Goal: Browse casually

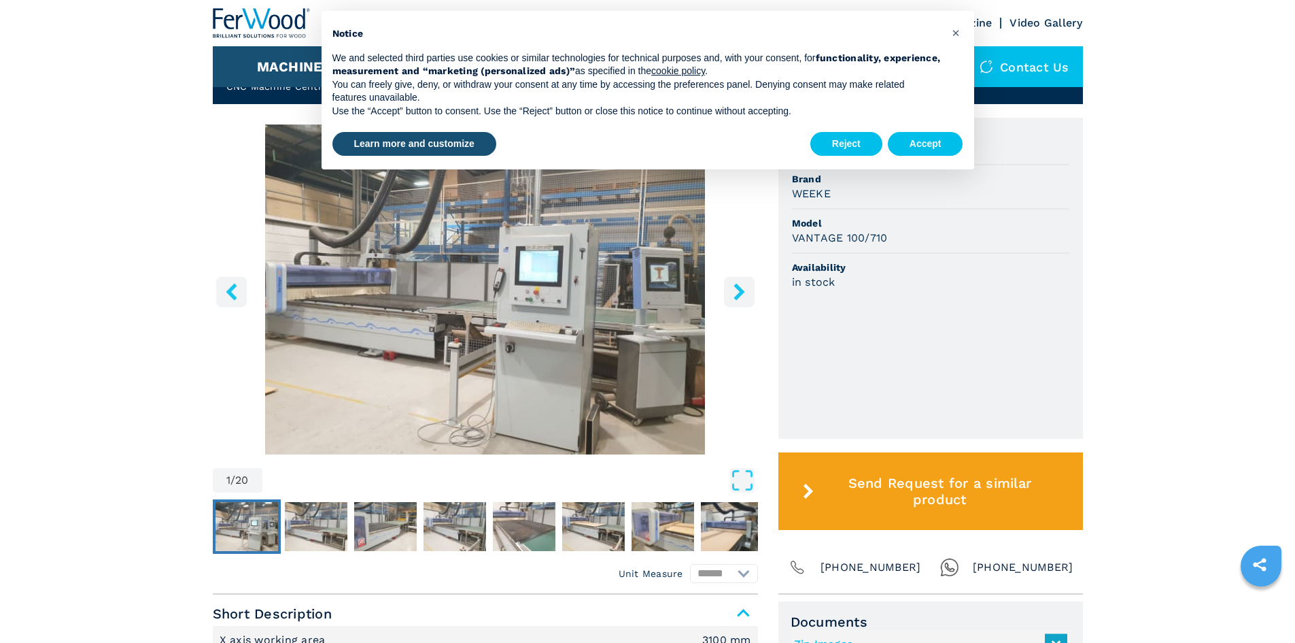
scroll to position [408, 0]
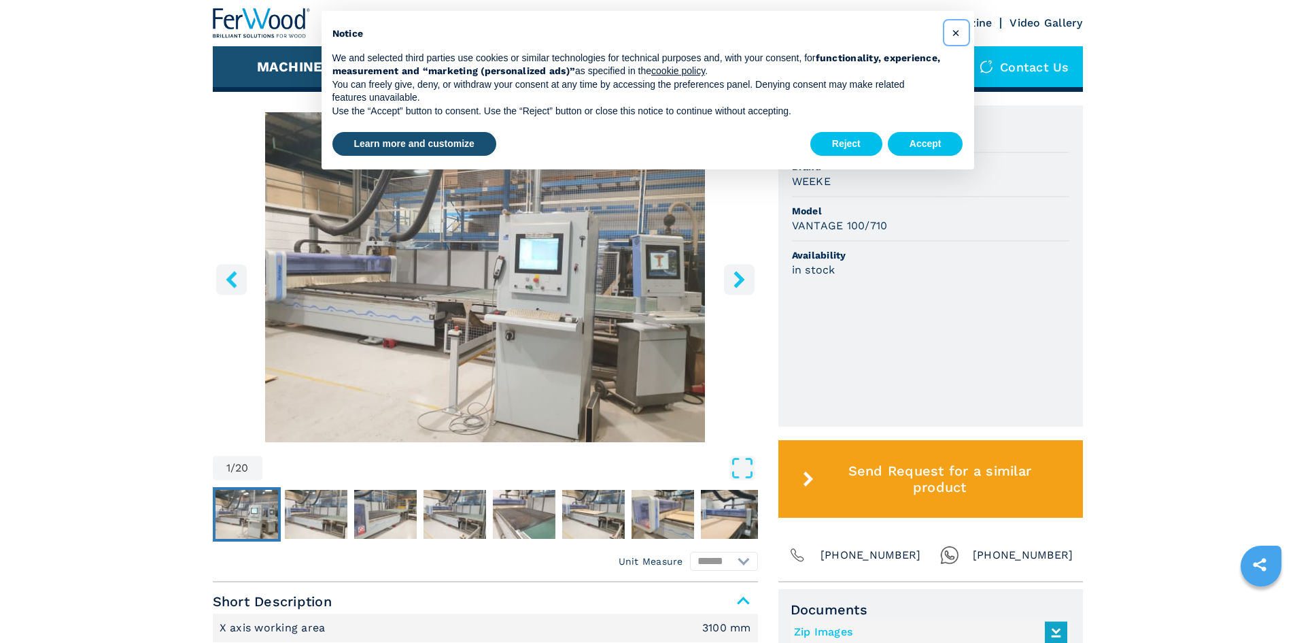
click at [958, 29] on span "×" at bounding box center [956, 32] width 8 height 16
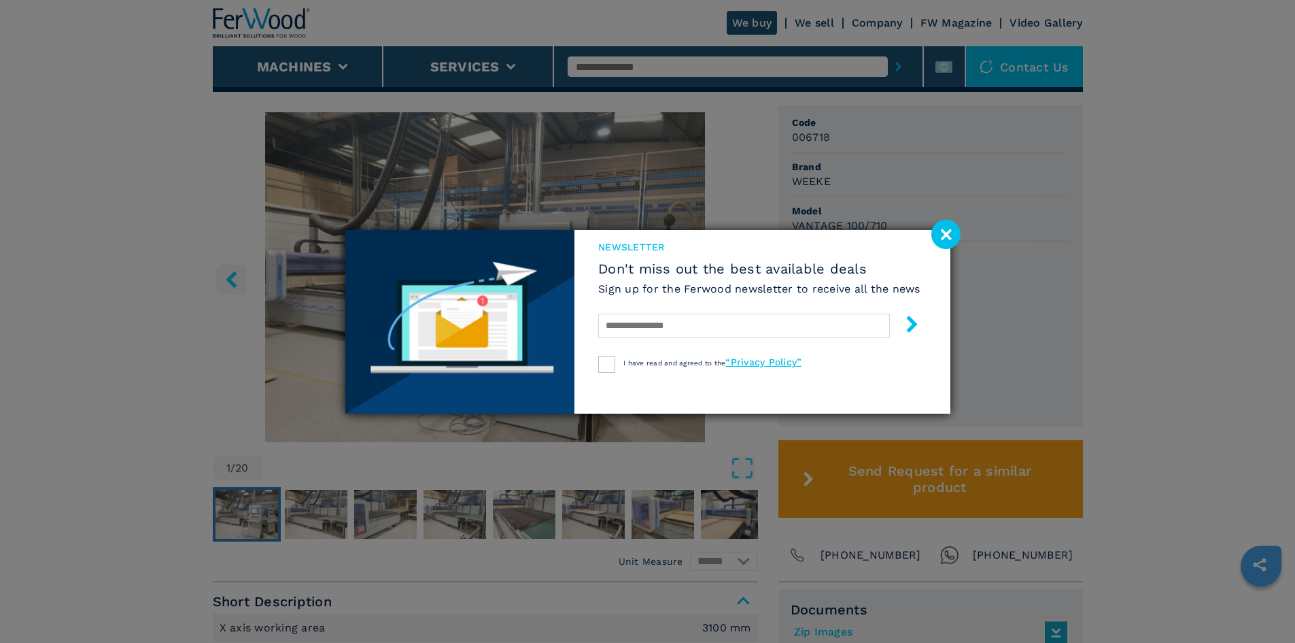
click at [948, 228] on image at bounding box center [946, 234] width 29 height 29
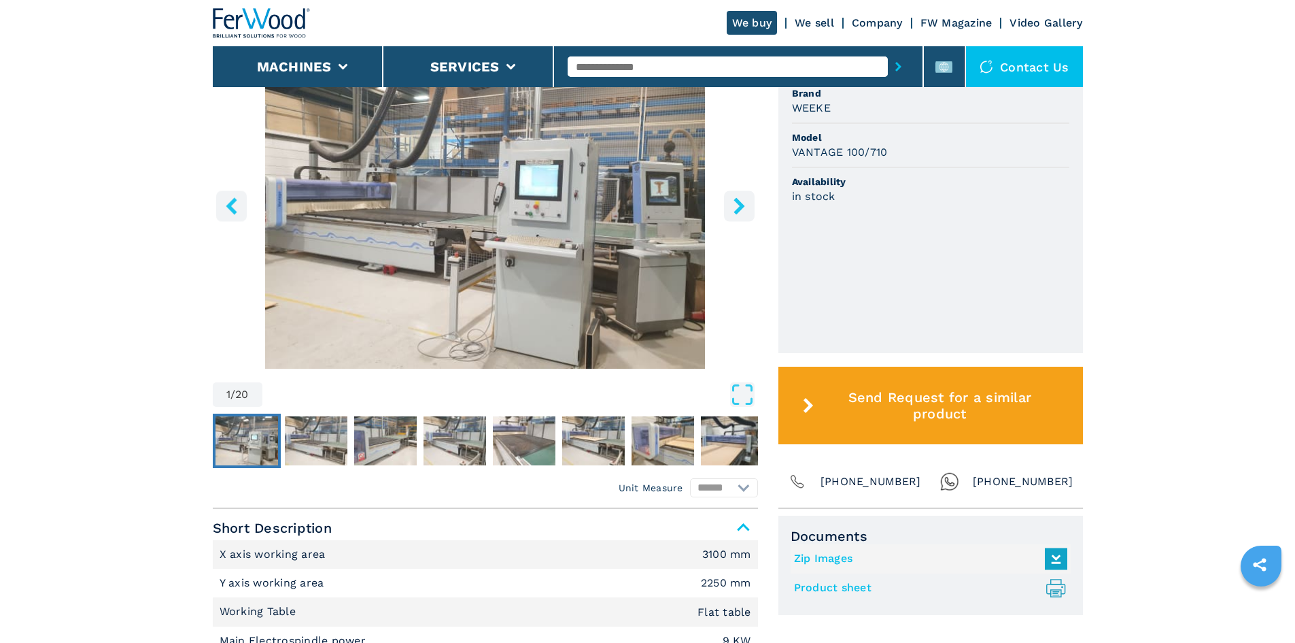
scroll to position [476, 0]
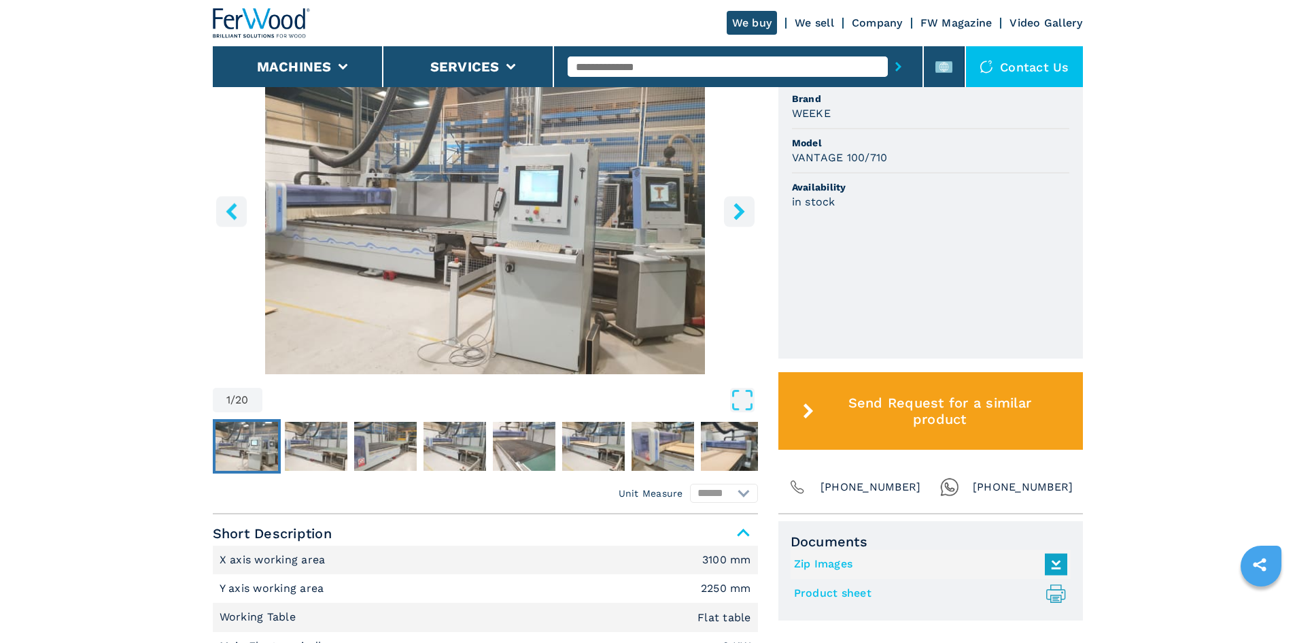
click at [743, 206] on icon "right-button" at bounding box center [739, 211] width 17 height 17
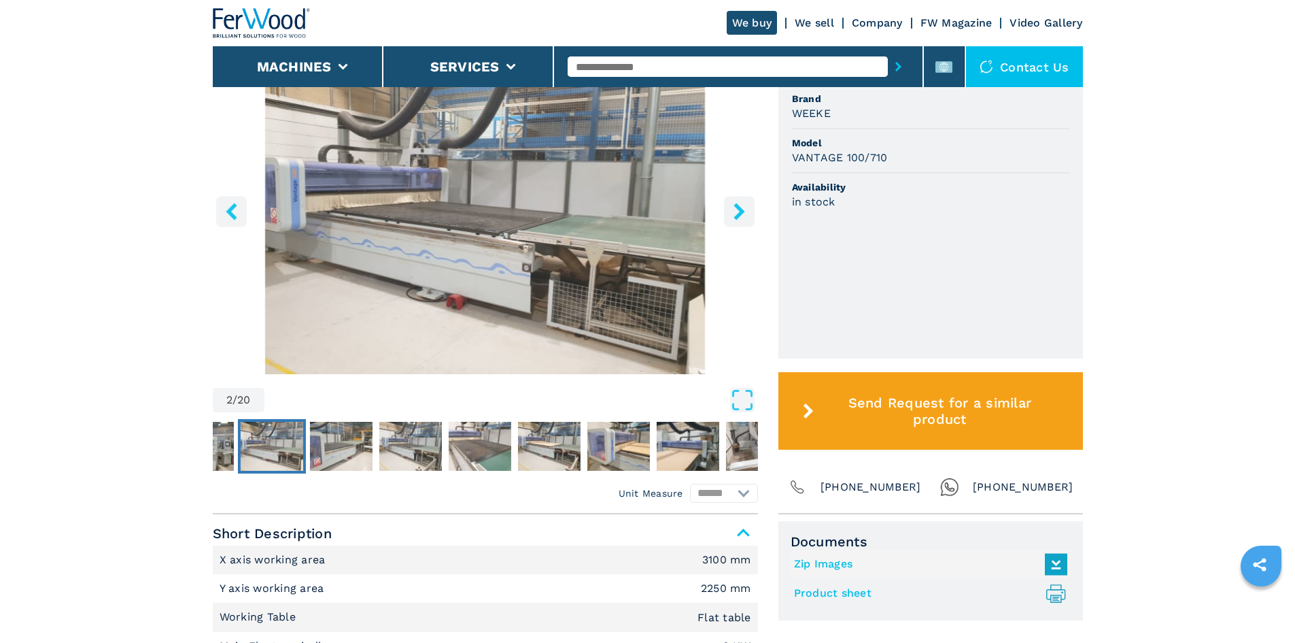
click at [742, 210] on icon "right-button" at bounding box center [739, 211] width 11 height 17
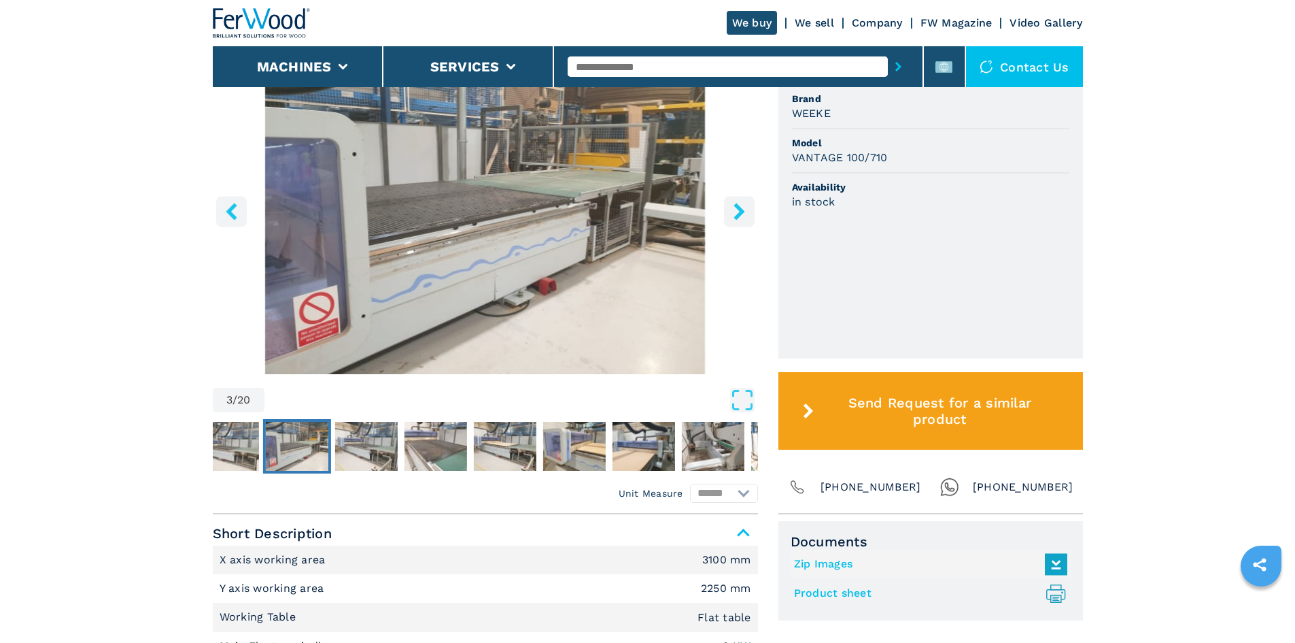
click at [737, 208] on icon "right-button" at bounding box center [739, 211] width 11 height 17
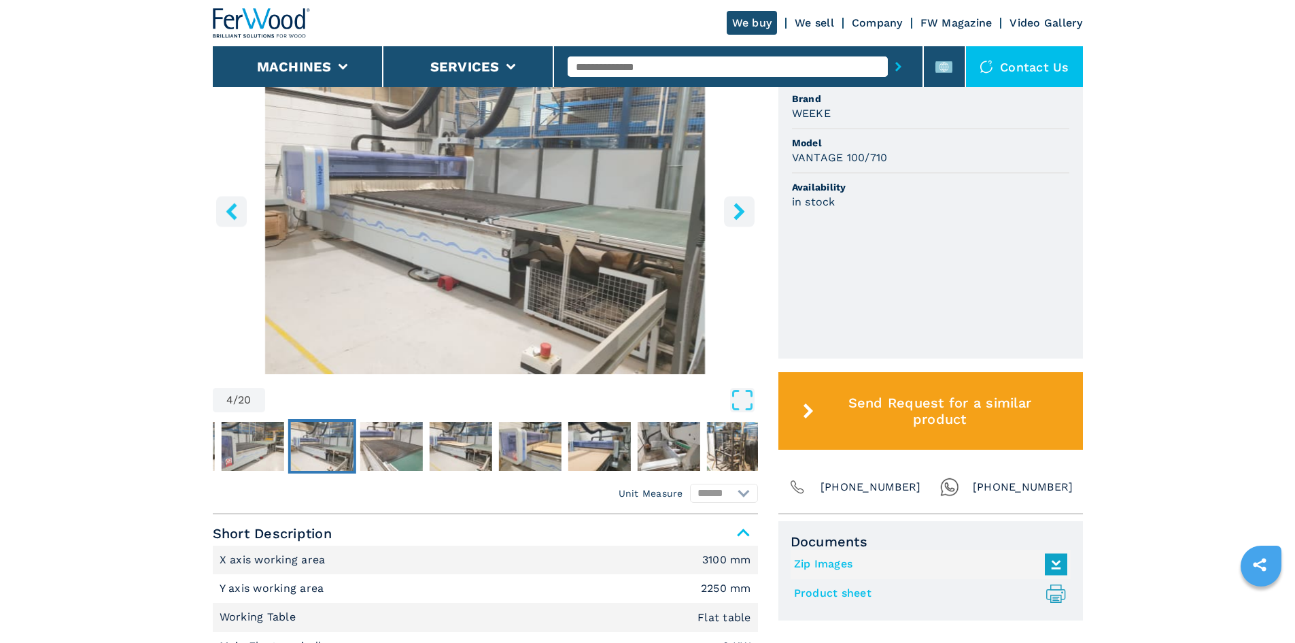
click at [739, 211] on icon "right-button" at bounding box center [739, 211] width 11 height 17
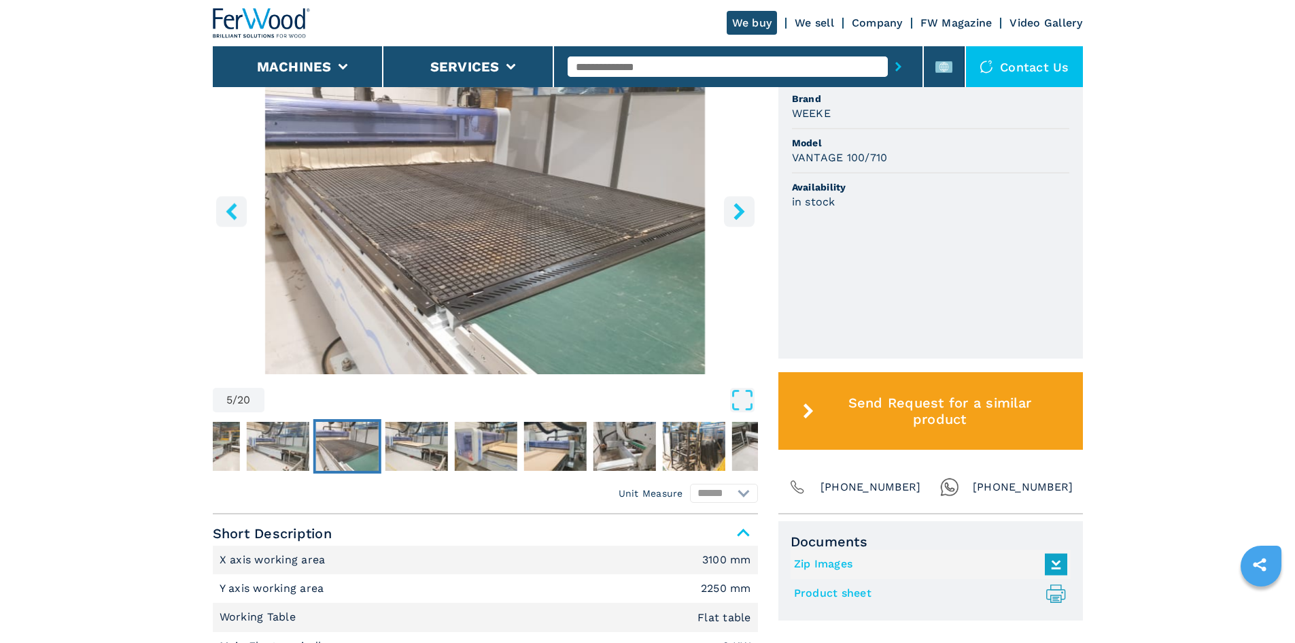
click at [736, 211] on icon "right-button" at bounding box center [739, 211] width 17 height 17
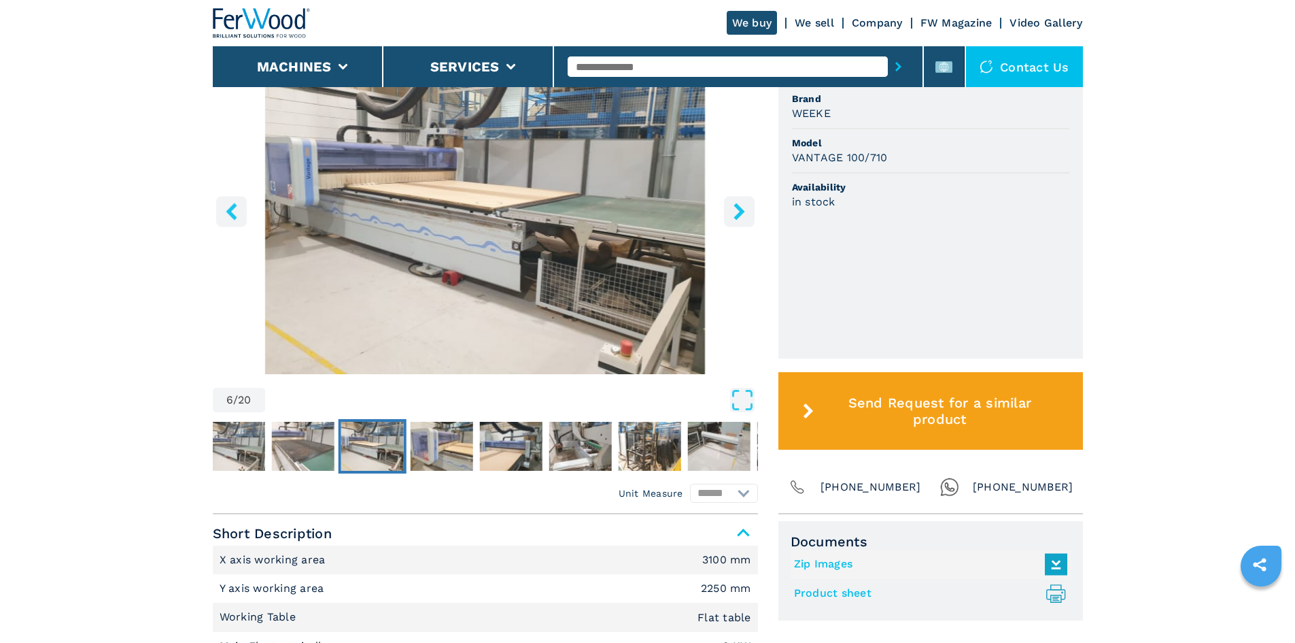
click at [736, 211] on icon "right-button" at bounding box center [739, 211] width 17 height 17
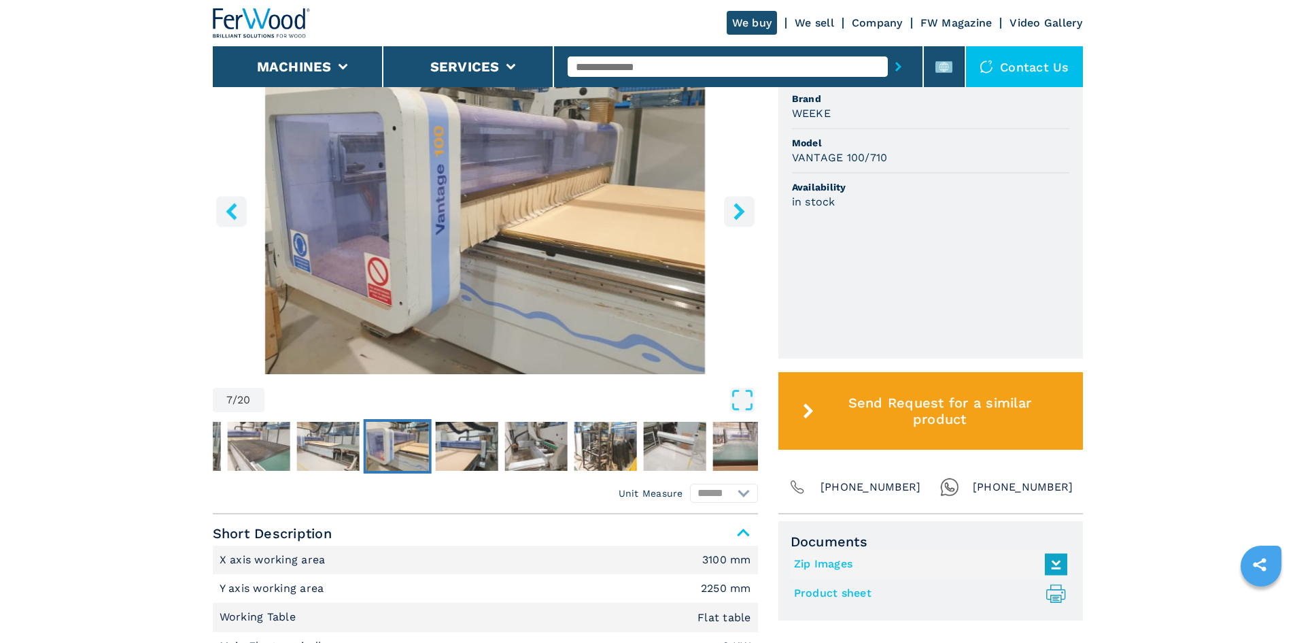
click at [736, 211] on icon "right-button" at bounding box center [739, 211] width 17 height 17
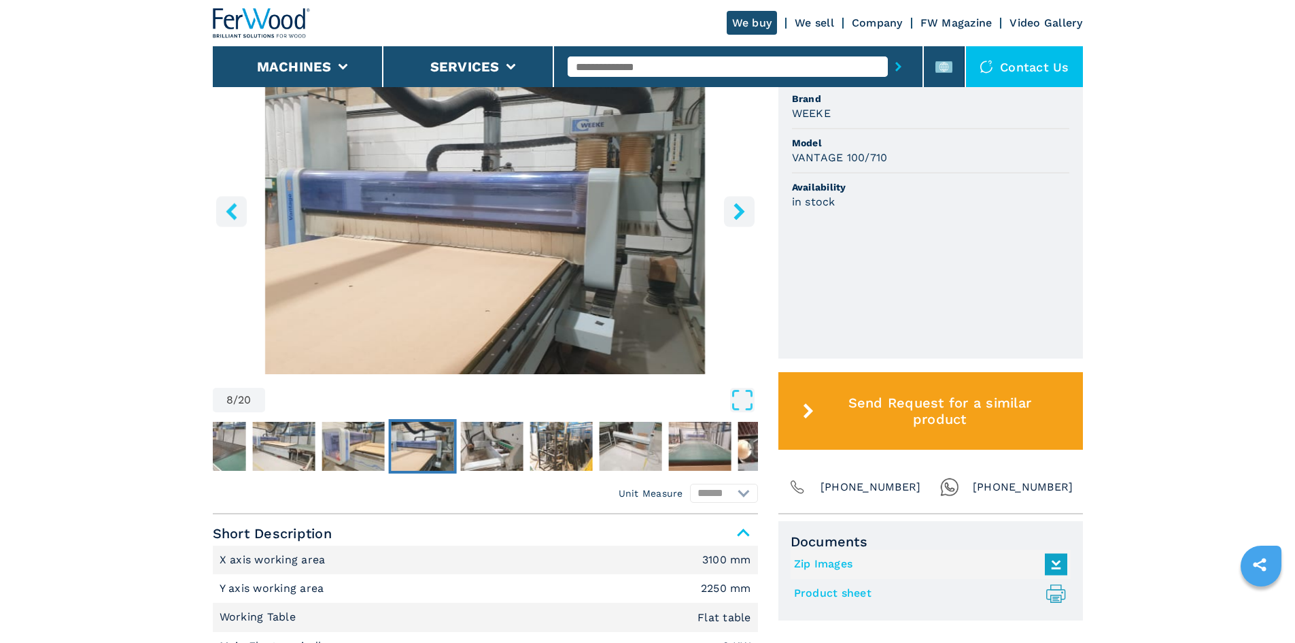
click at [737, 209] on icon "right-button" at bounding box center [739, 211] width 11 height 17
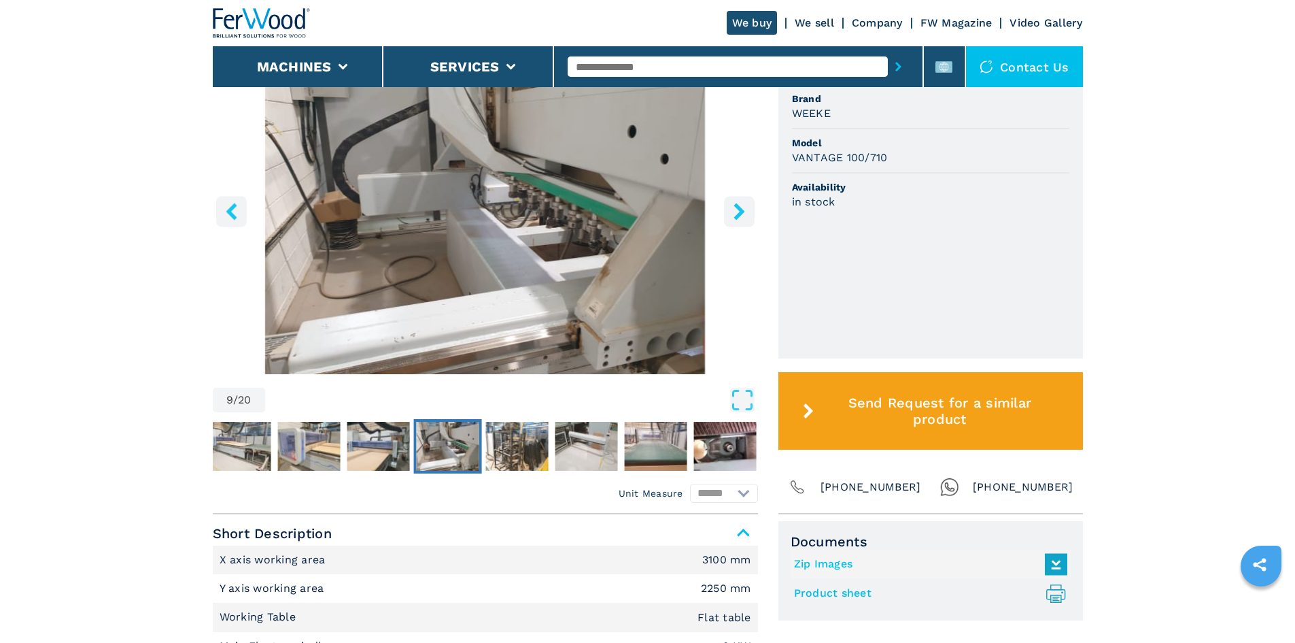
click at [740, 211] on icon "right-button" at bounding box center [739, 211] width 11 height 17
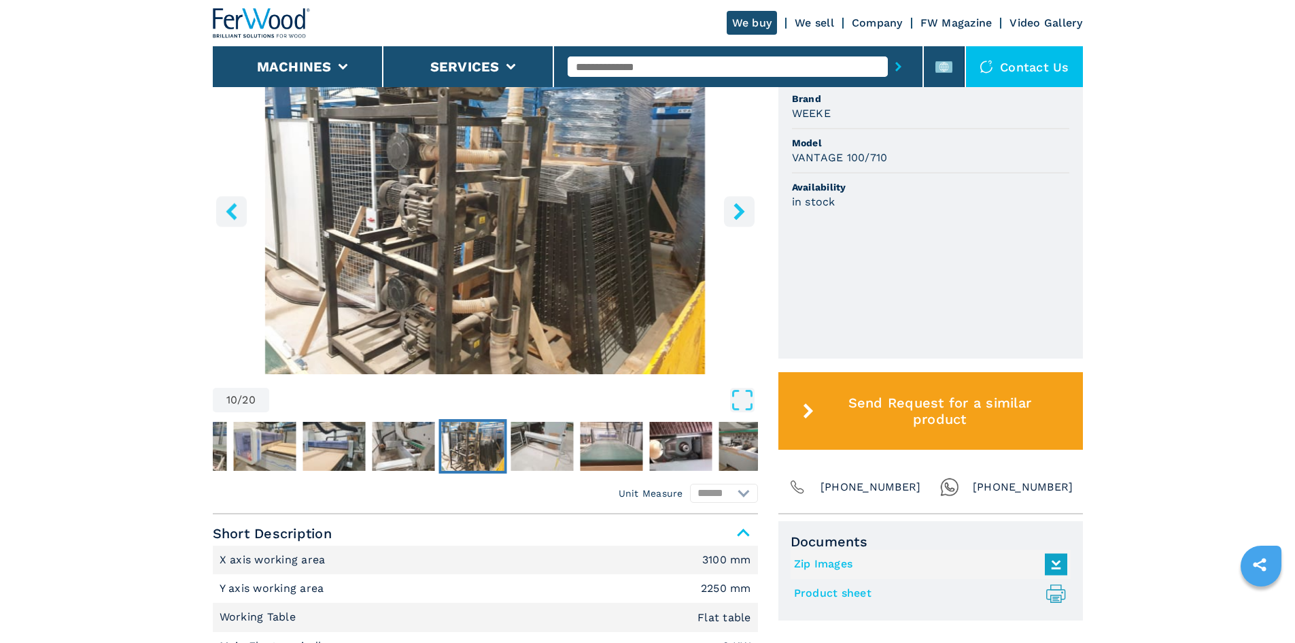
click at [739, 210] on icon "right-button" at bounding box center [739, 211] width 11 height 17
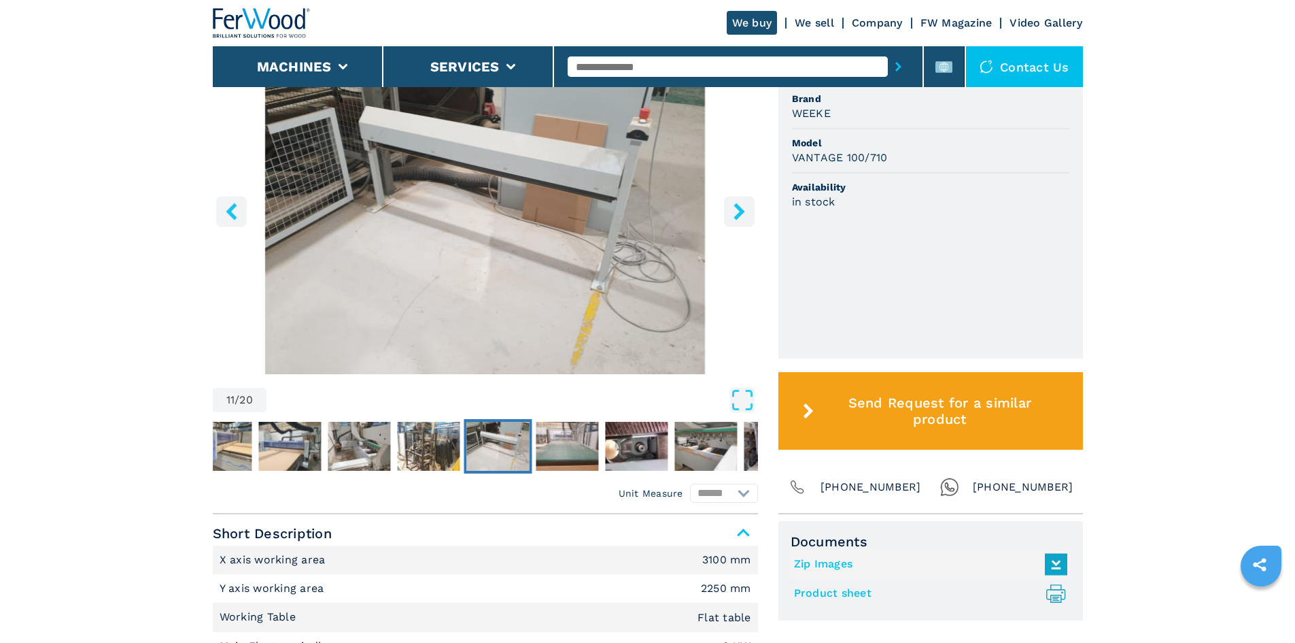
click at [738, 210] on icon "right-button" at bounding box center [739, 211] width 11 height 17
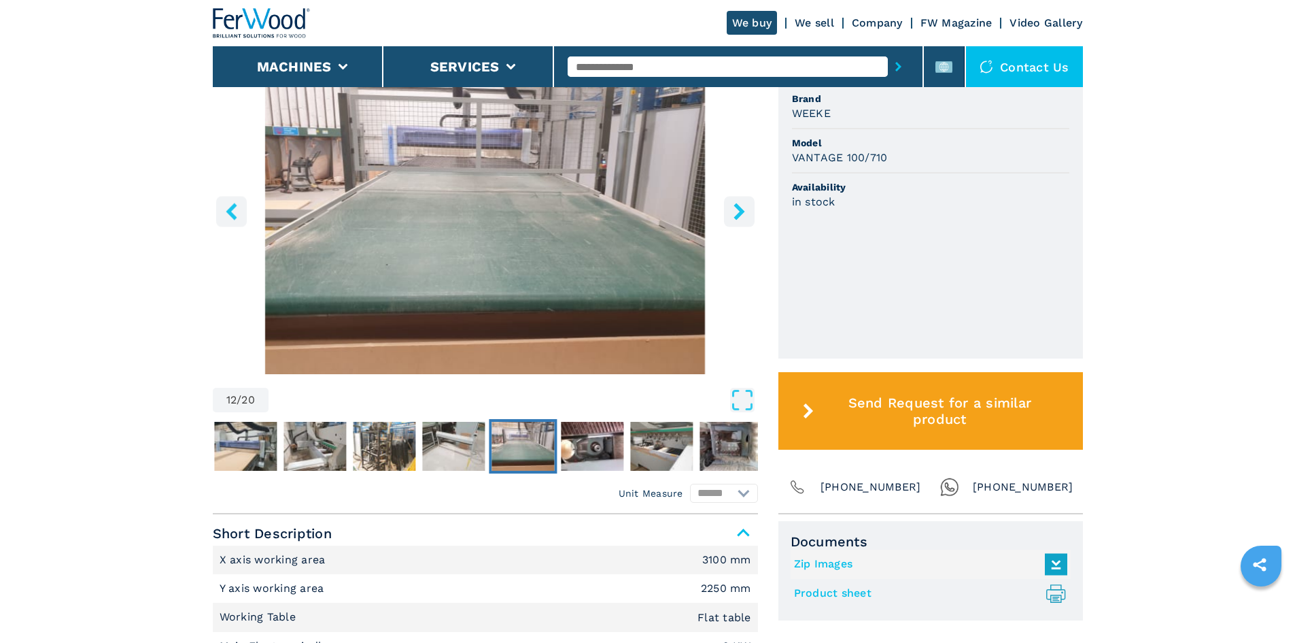
click at [738, 210] on icon "right-button" at bounding box center [739, 211] width 11 height 17
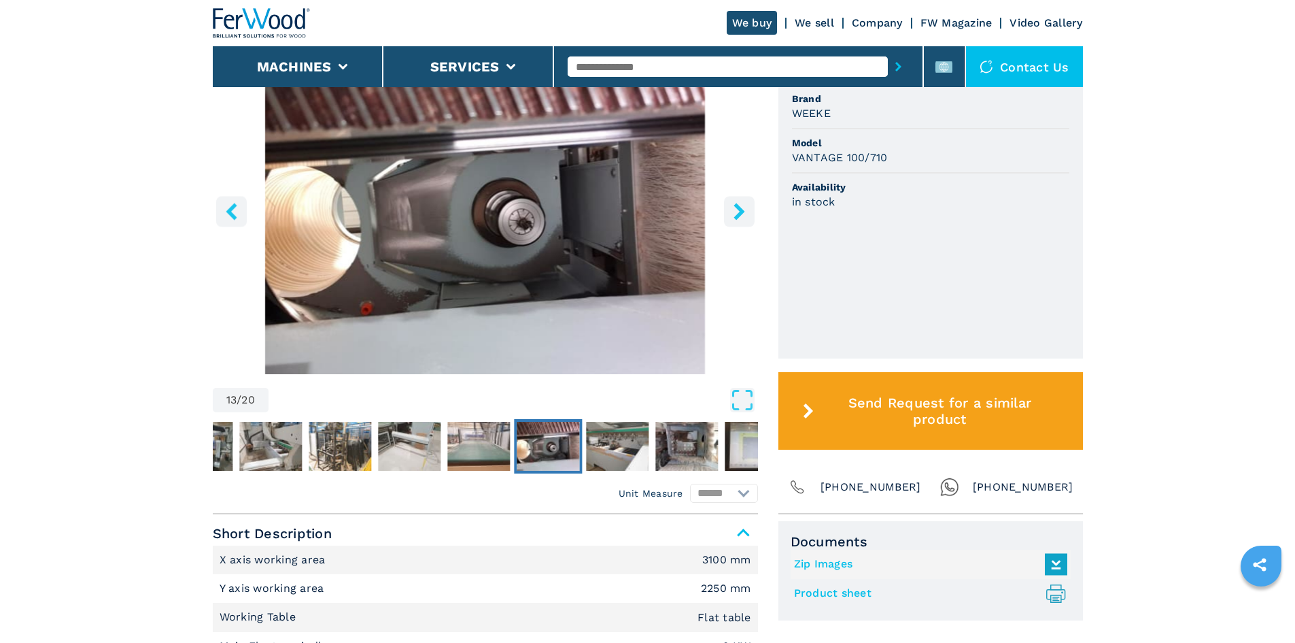
click at [738, 210] on icon "right-button" at bounding box center [739, 211] width 11 height 17
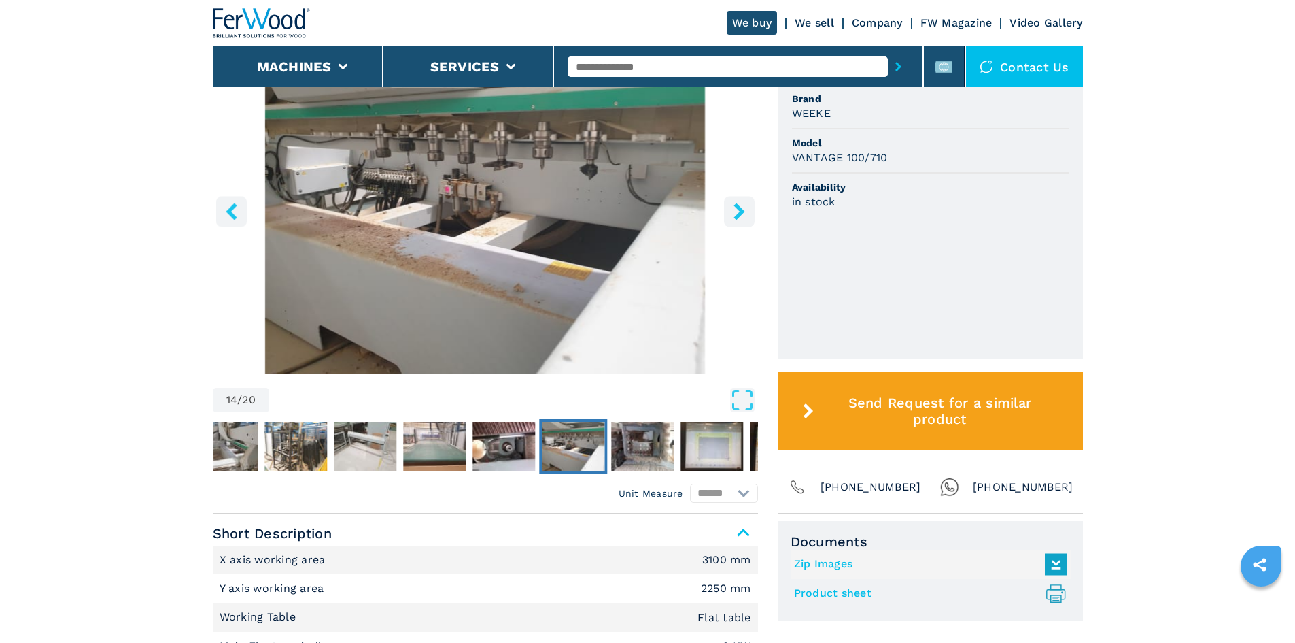
click at [738, 210] on icon "right-button" at bounding box center [739, 211] width 11 height 17
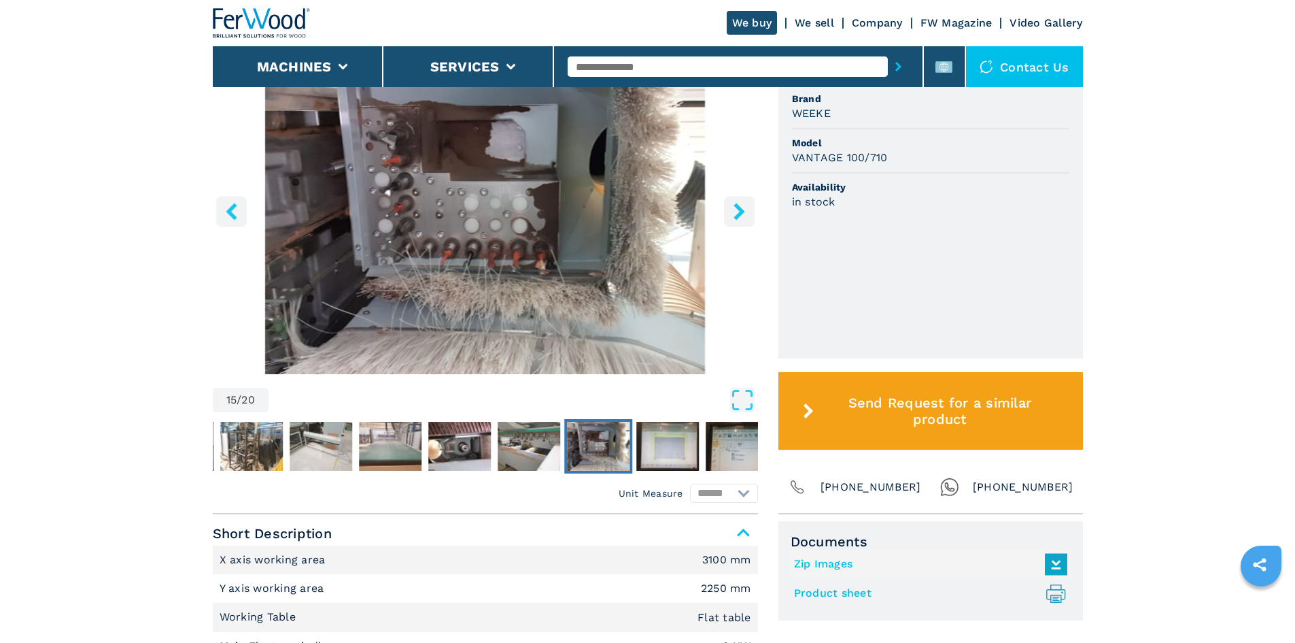
click at [738, 210] on icon "right-button" at bounding box center [739, 211] width 11 height 17
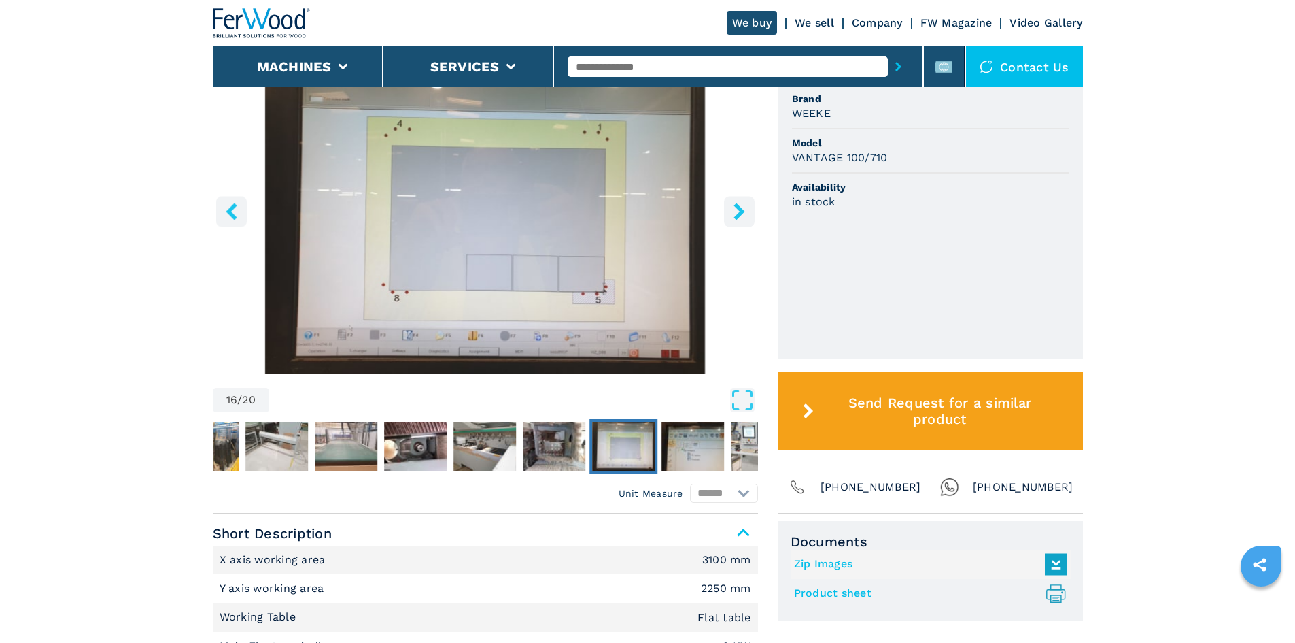
click at [738, 210] on icon "right-button" at bounding box center [739, 211] width 11 height 17
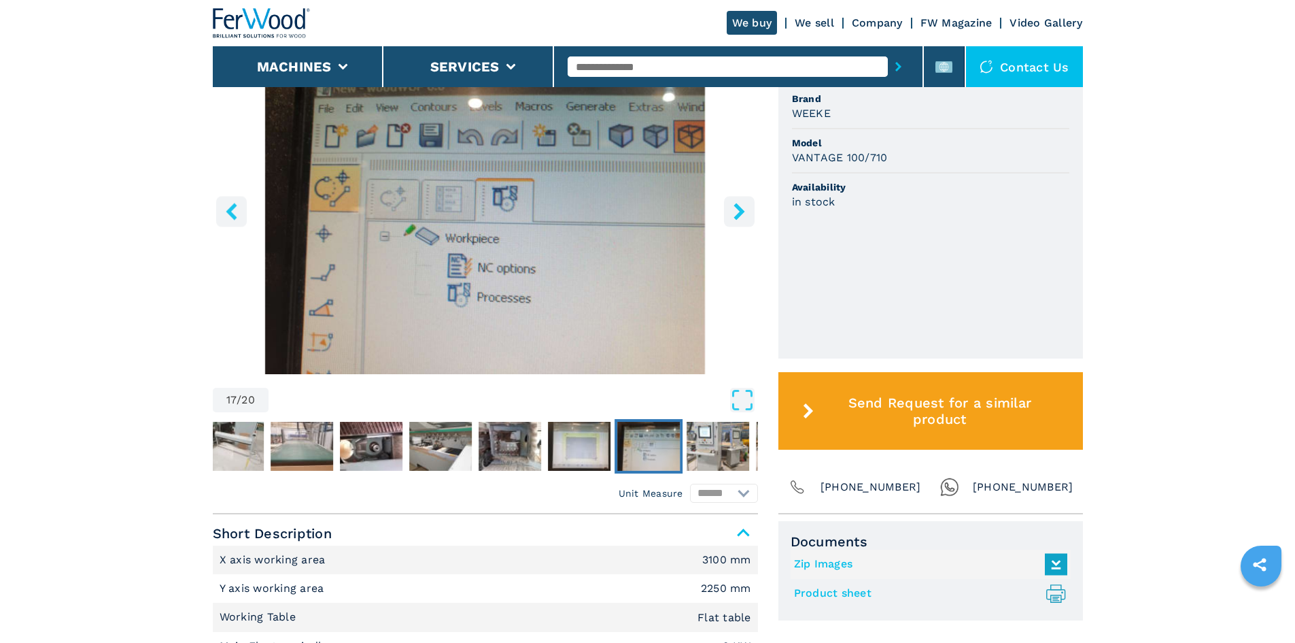
click at [738, 210] on icon "right-button" at bounding box center [739, 211] width 11 height 17
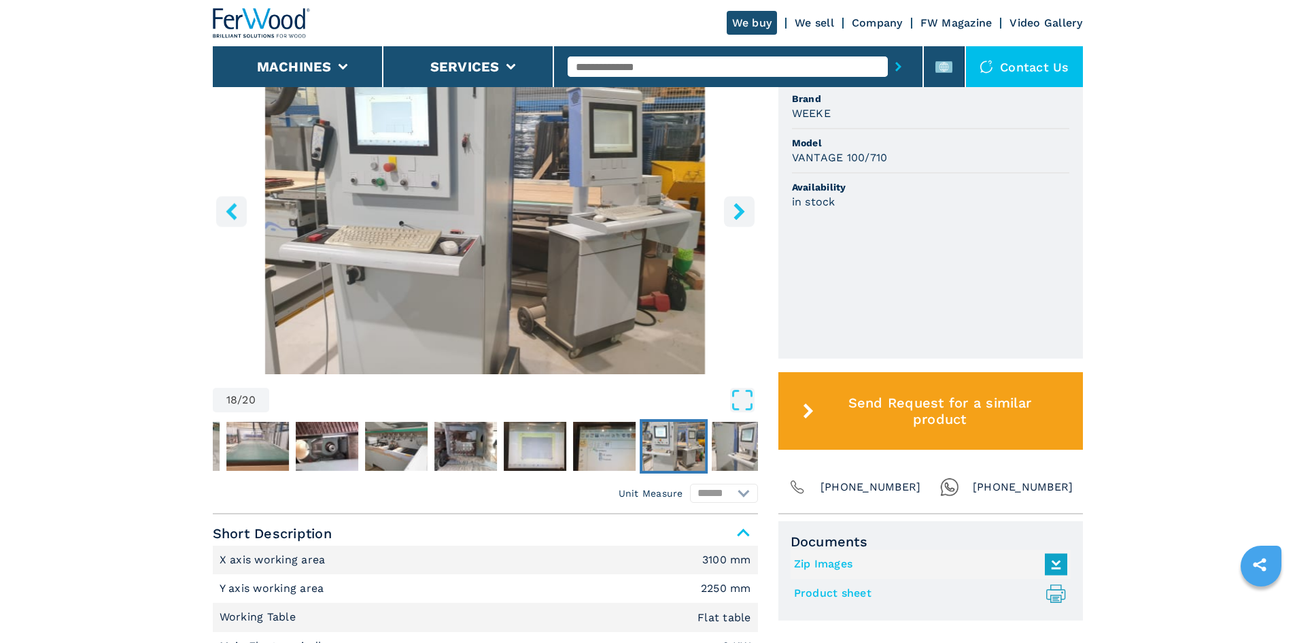
click at [738, 210] on icon "right-button" at bounding box center [739, 211] width 11 height 17
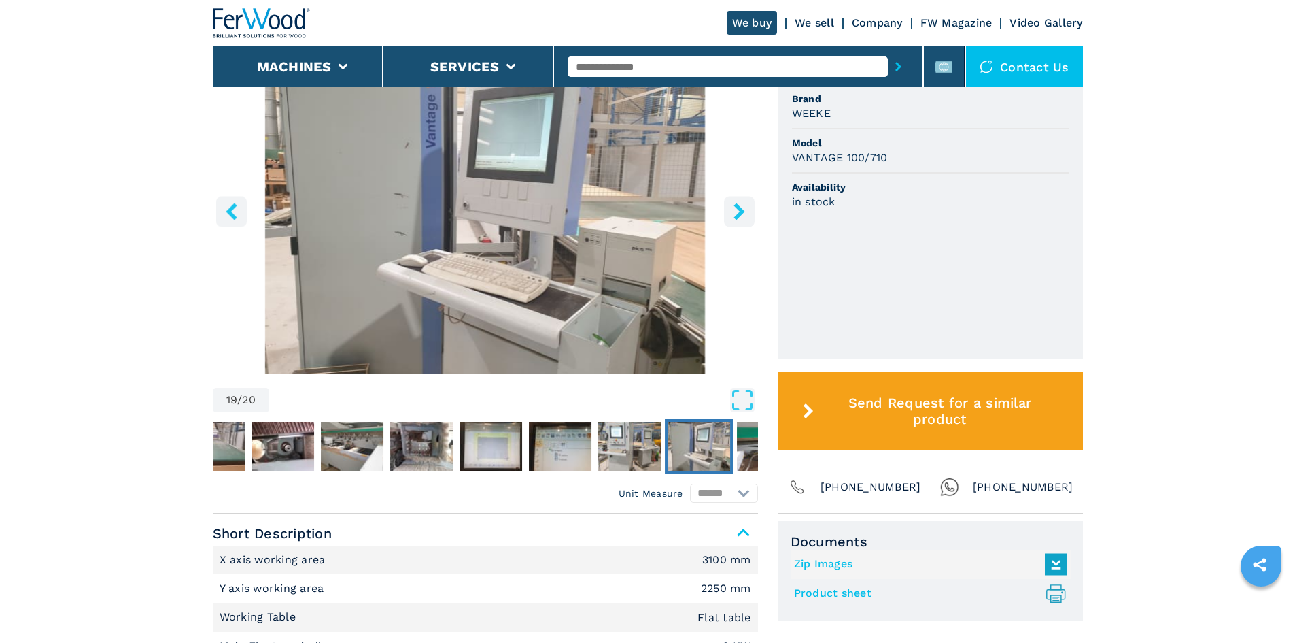
click at [738, 210] on icon "right-button" at bounding box center [739, 211] width 11 height 17
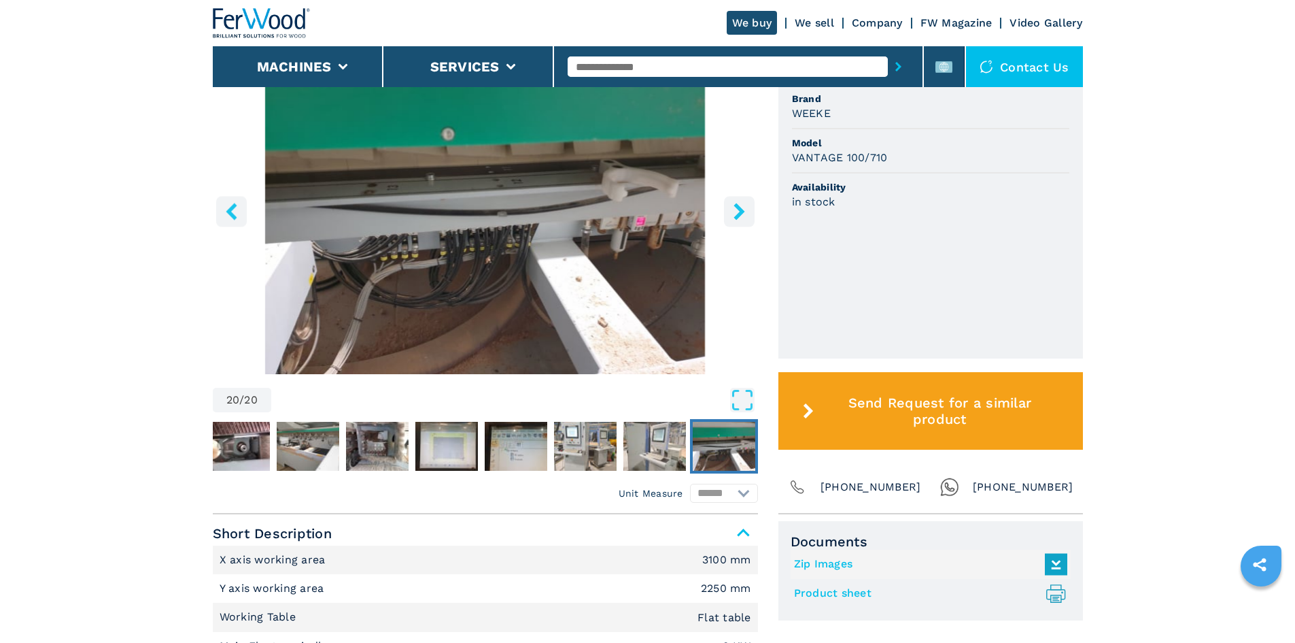
click at [740, 208] on icon "right-button" at bounding box center [739, 211] width 17 height 17
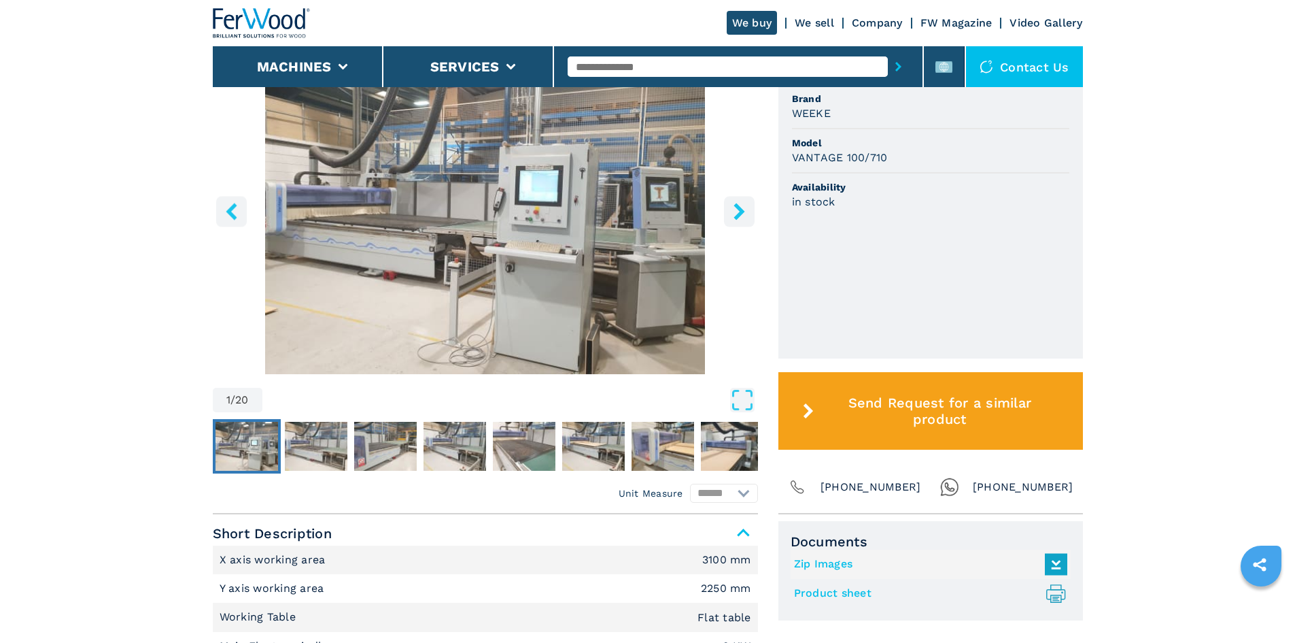
click at [739, 210] on icon "right-button" at bounding box center [739, 211] width 11 height 17
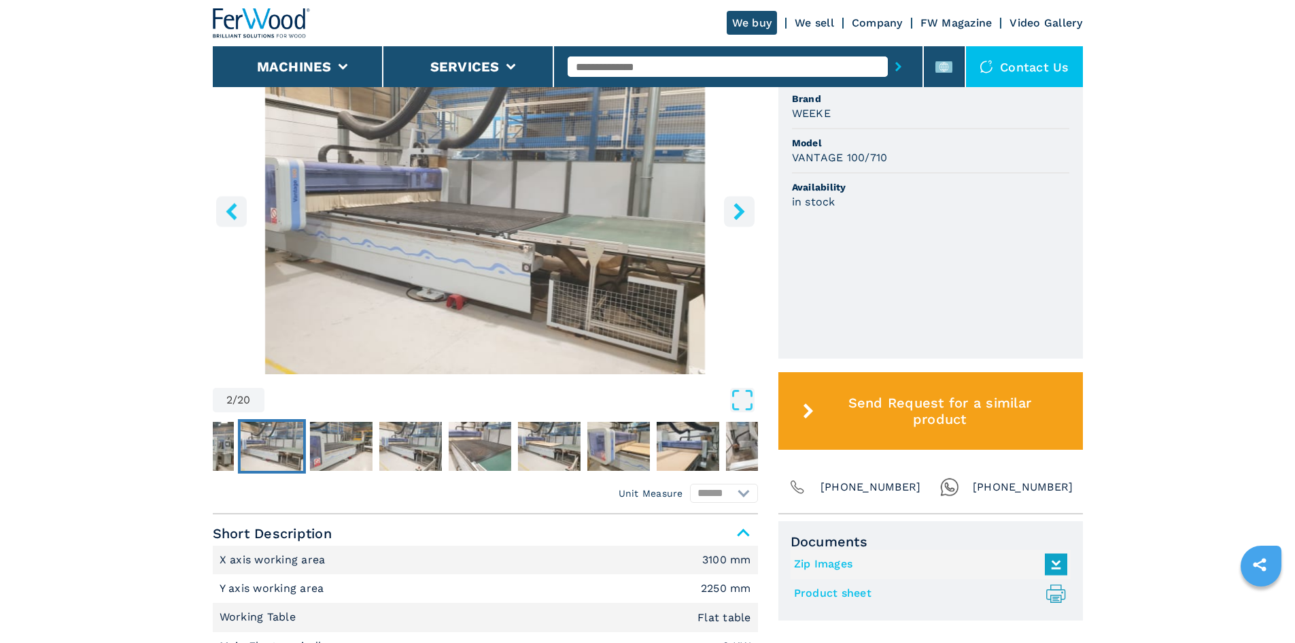
click at [739, 216] on icon "right-button" at bounding box center [739, 211] width 11 height 17
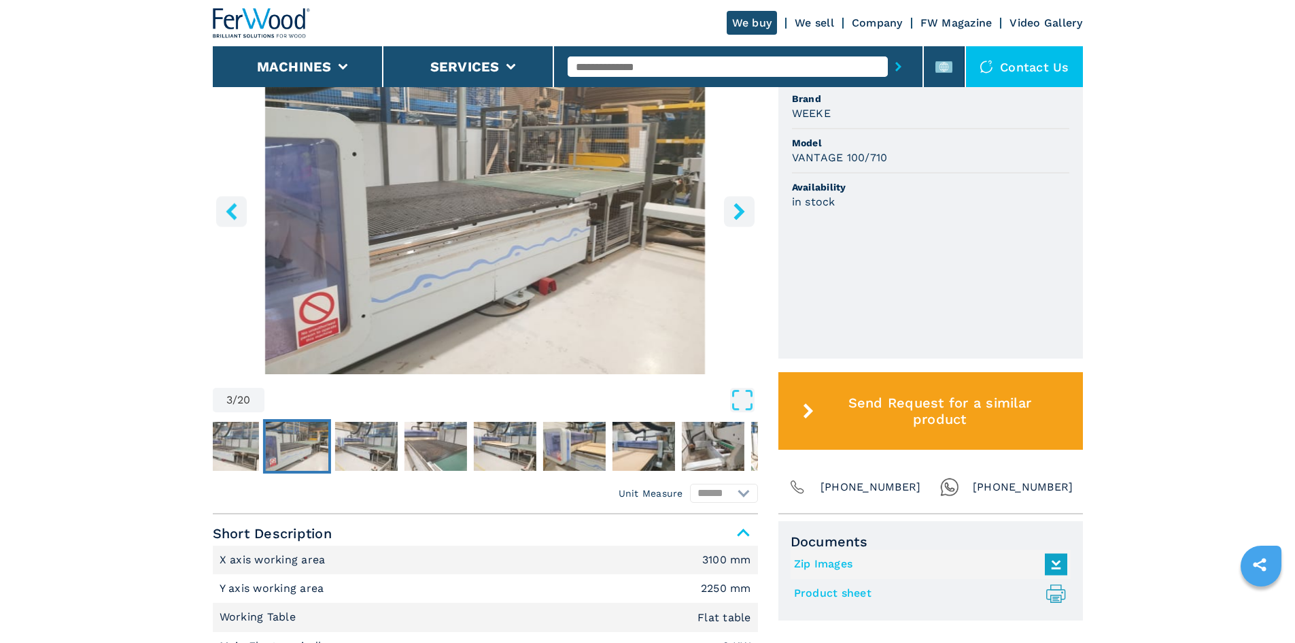
click at [739, 211] on icon "right-button" at bounding box center [739, 211] width 11 height 17
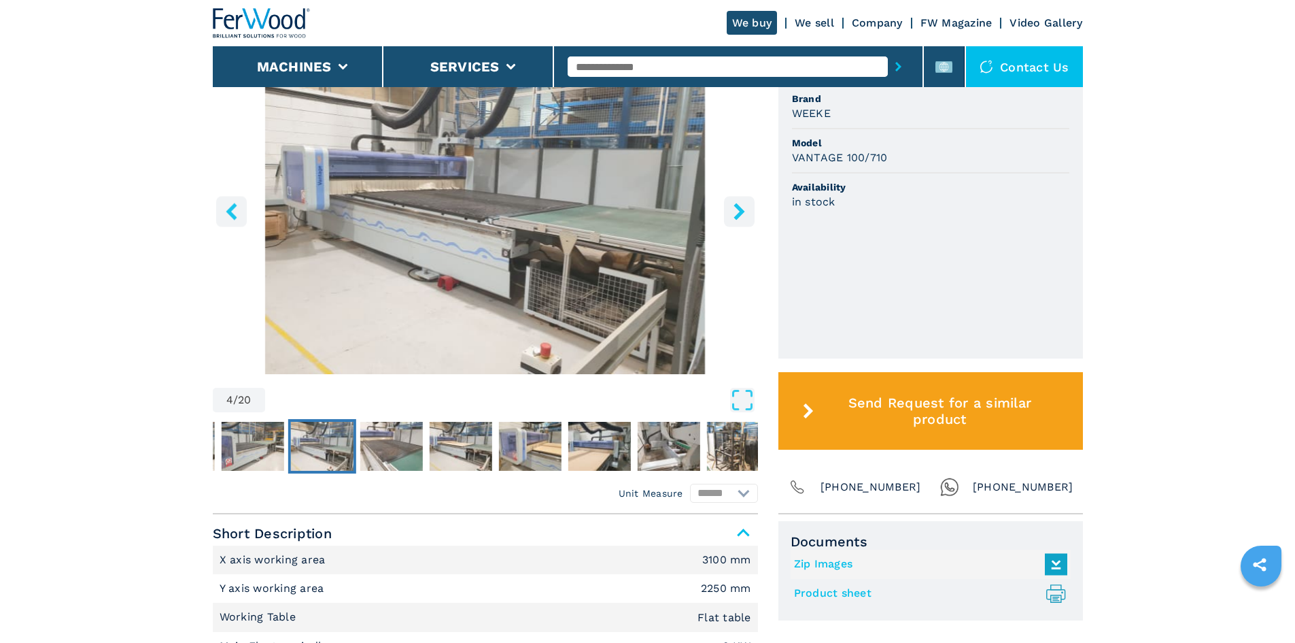
click at [740, 205] on icon "right-button" at bounding box center [739, 211] width 17 height 17
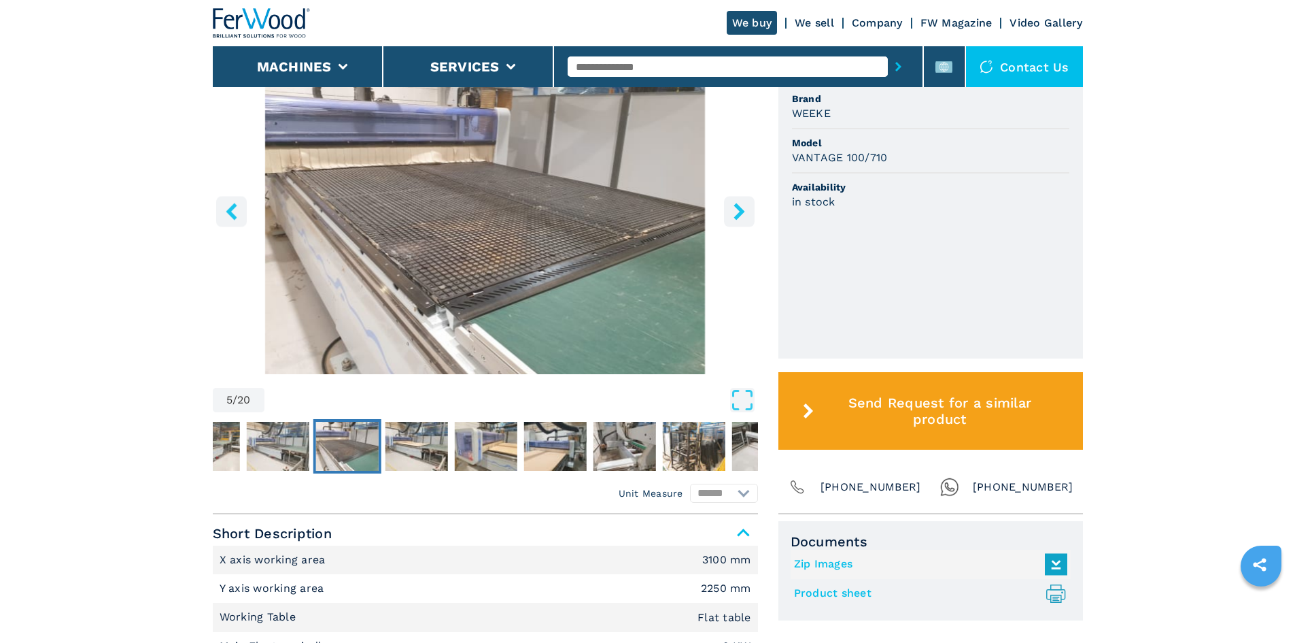
click at [741, 208] on icon "right-button" at bounding box center [739, 211] width 11 height 17
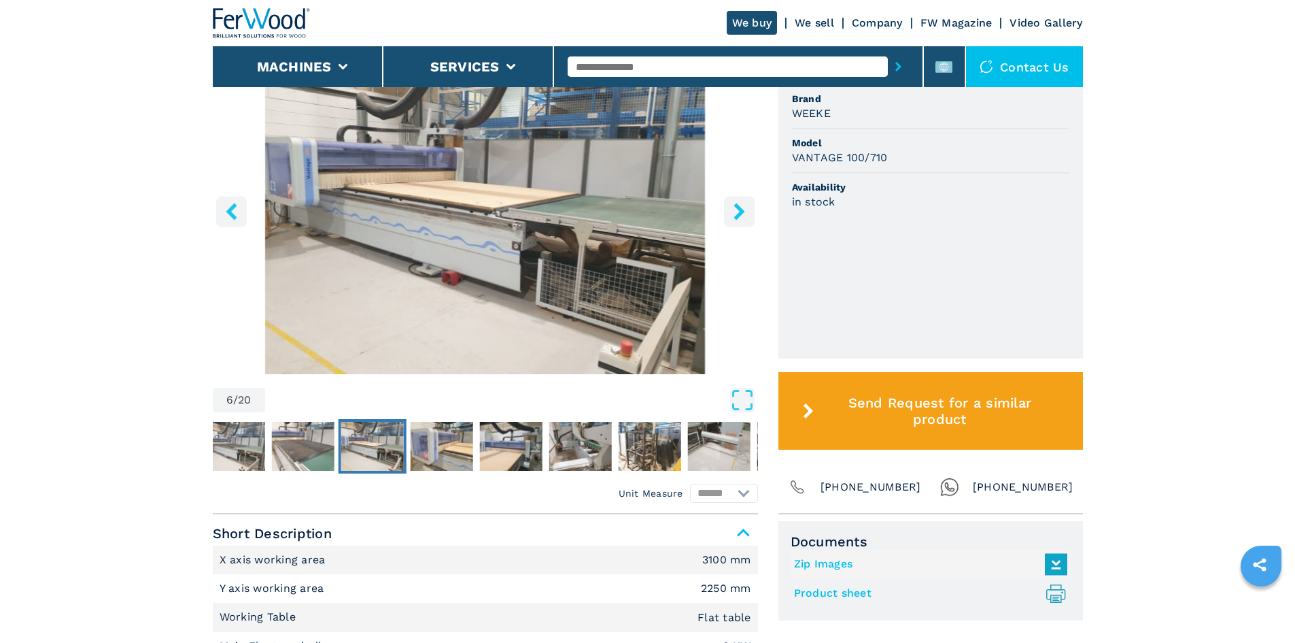
click at [741, 208] on icon "right-button" at bounding box center [739, 211] width 11 height 17
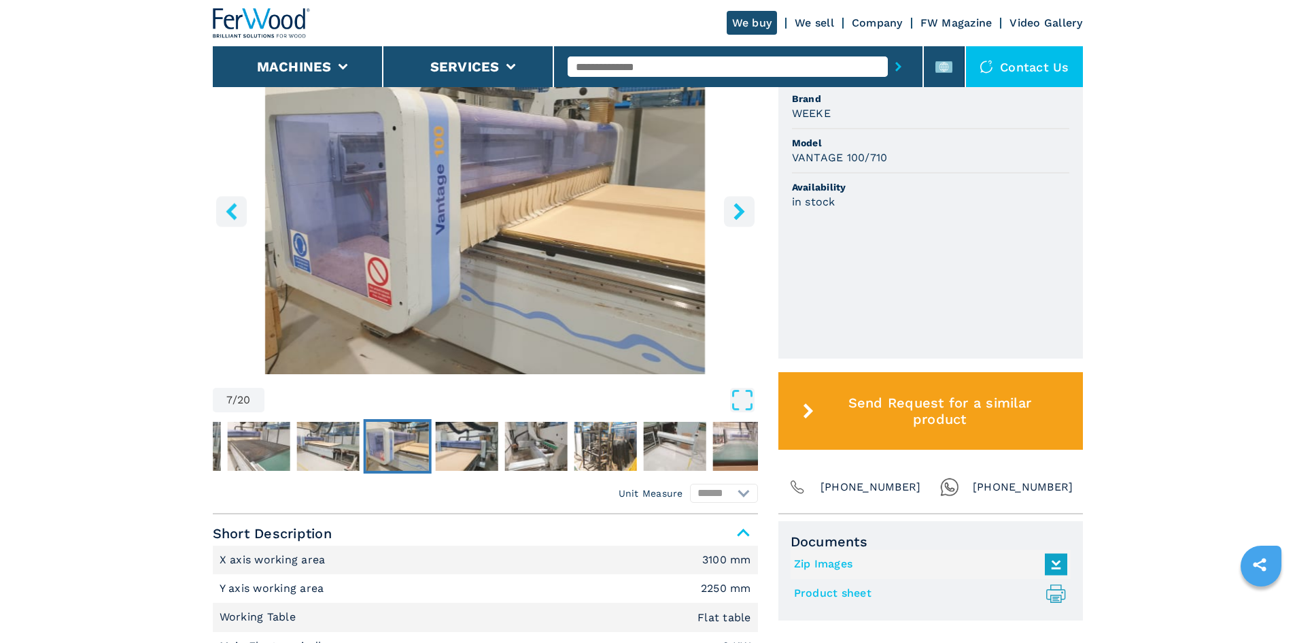
click at [741, 208] on icon "right-button" at bounding box center [739, 211] width 11 height 17
